Goal: Information Seeking & Learning: Find specific fact

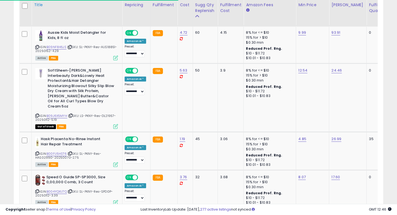
scroll to position [0, 0]
click at [35, 105] on div "SoftSheen-Carson Interbeauty Dark&Lovely Heat Protectant&Hair Detangler Moistur…" at bounding box center [76, 98] width 84 height 60
click at [36, 114] on icon at bounding box center [37, 115] width 4 height 3
click at [107, 113] on span "| SKU: LS-PKNY-Res-DL21957-20250112-5.19" at bounding box center [75, 117] width 81 height 8
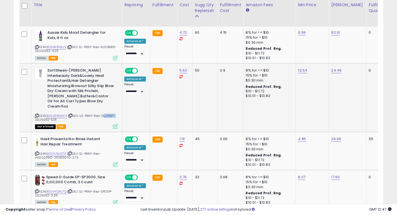
scroll to position [397, 0]
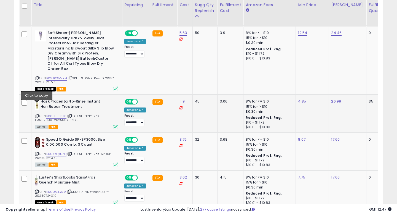
click at [37, 114] on icon at bounding box center [37, 115] width 4 height 3
click at [36, 152] on icon at bounding box center [37, 153] width 4 height 3
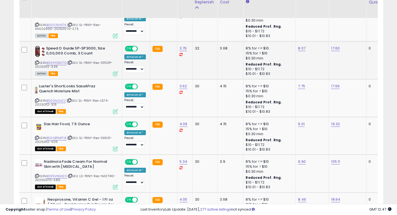
scroll to position [517, 0]
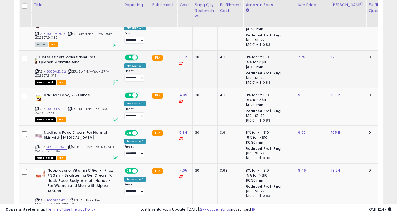
click at [37, 70] on icon at bounding box center [37, 71] width 4 height 3
click at [59, 69] on link "B000ALDJZ2" at bounding box center [56, 71] width 20 height 5
click at [104, 69] on span "| SKU: SL-PKNY-Res-L574-20250112-3.19" at bounding box center [72, 73] width 74 height 8
copy span "L574"
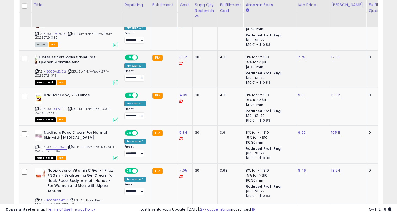
click at [37, 70] on icon at bounding box center [37, 71] width 4 height 3
click at [103, 69] on span "| SKU: SL-PKNY-Res-L574-20250112-3.19" at bounding box center [72, 73] width 74 height 8
copy span "L574"
click at [105, 107] on span "| SKU: SL-PKNY-Res-DX901-20250112-4.09" at bounding box center [73, 111] width 77 height 8
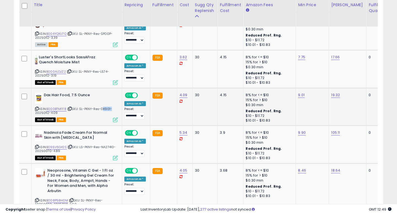
click at [105, 107] on span "| SKU: SL-PKNY-Res-DX901-20250112-4.09" at bounding box center [73, 111] width 77 height 8
copy span "DX901"
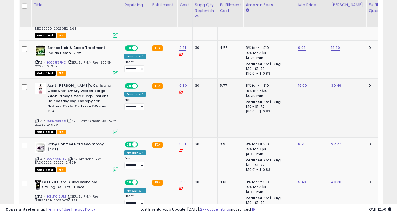
scroll to position [694, 0]
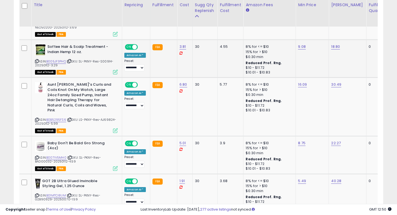
click at [37, 59] on span "| SKU: SL-PKNY-Res-S00914-20250112-3.29" at bounding box center [74, 63] width 78 height 8
click at [36, 60] on icon at bounding box center [37, 61] width 4 height 3
click at [105, 59] on span "| SKU: SL-PKNY-Res-S00914-20250112-3.29" at bounding box center [74, 63] width 78 height 8
click at [36, 118] on icon at bounding box center [37, 119] width 4 height 3
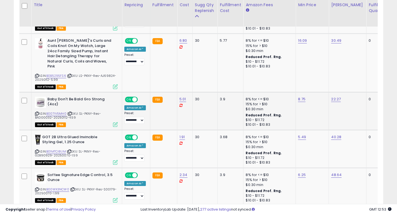
scroll to position [741, 0]
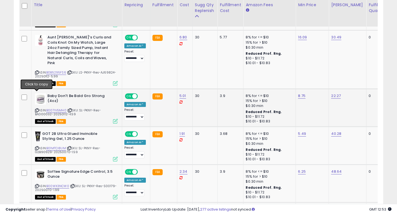
click at [36, 109] on icon at bounding box center [37, 110] width 4 height 3
click at [62, 108] on link "B007IV5MH0" at bounding box center [56, 110] width 20 height 5
click at [39, 108] on span "| SKU: SL-PKNY-Res-BAD00032-20250112-4.59" at bounding box center [68, 112] width 66 height 8
copy span "BAD00032"
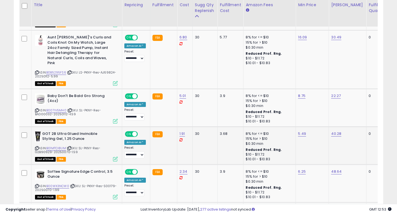
click at [36, 147] on icon at bounding box center [37, 148] width 4 height 3
click at [61, 146] on link "B01MTCI8UM" at bounding box center [56, 148] width 20 height 5
click at [44, 146] on span "| SKU: SL-PKNY-Res-G2B90929-20250070-1.59" at bounding box center [67, 150] width 65 height 8
copy span "G2B90929"
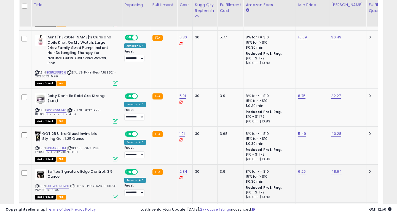
click at [23, 170] on td at bounding box center [25, 183] width 12 height 38
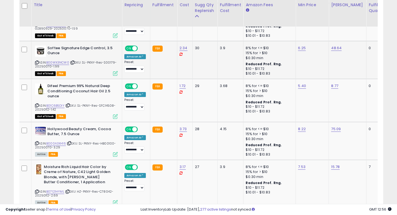
scroll to position [862, 0]
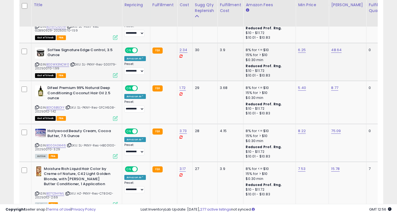
click at [37, 63] on icon at bounding box center [37, 64] width 4 height 3
click at [63, 62] on link "B00WX3NCW0" at bounding box center [57, 64] width 23 height 5
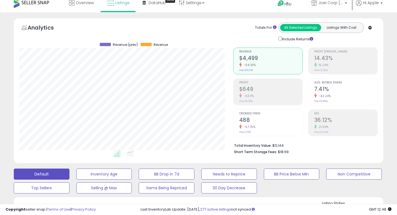
scroll to position [113, 214]
